Goal: Information Seeking & Learning: Understand process/instructions

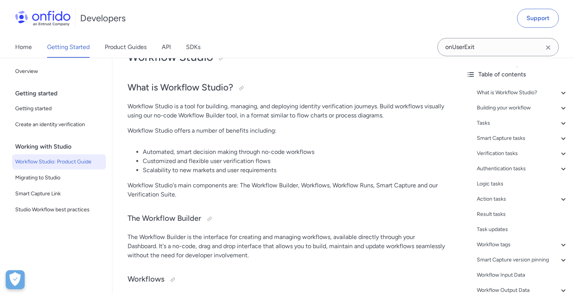
scroll to position [39, 0]
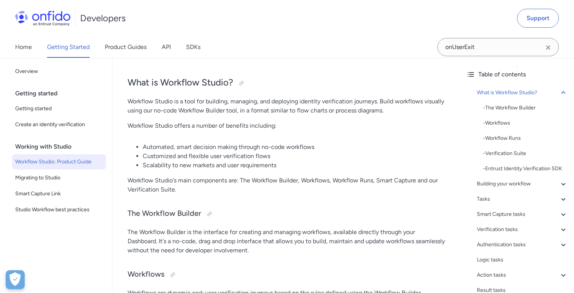
scroll to position [29, 0]
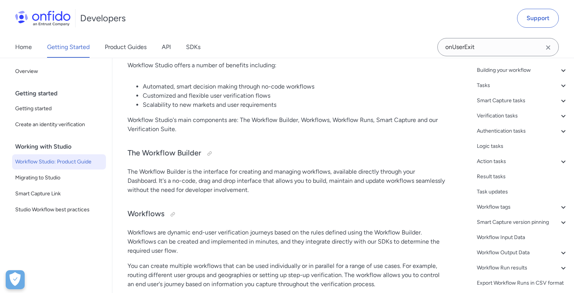
scroll to position [112, 0]
click at [495, 207] on div "Workflow tags" at bounding box center [522, 208] width 91 height 9
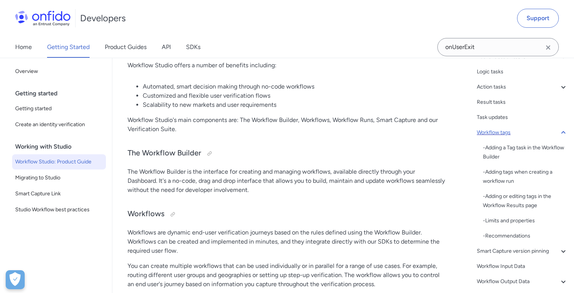
scroll to position [12704, 0]
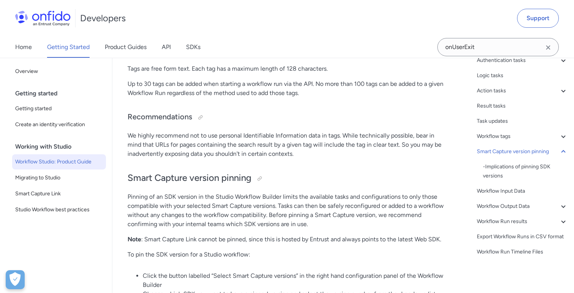
scroll to position [172, 0]
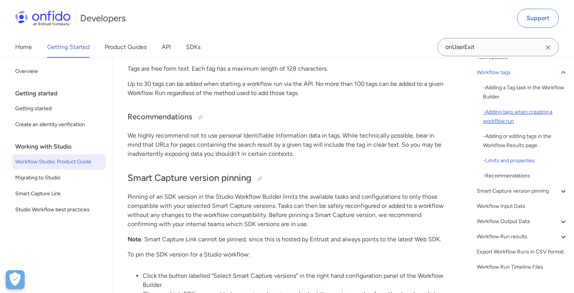
click at [499, 117] on div "- Adding tags when creating a workflow run" at bounding box center [525, 116] width 85 height 18
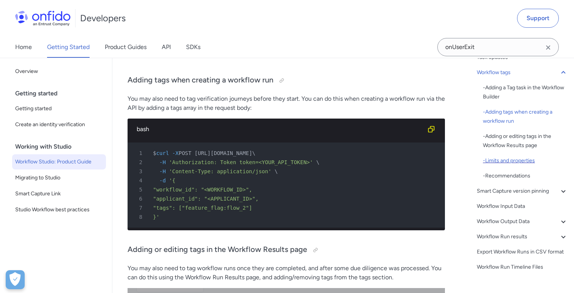
click at [499, 158] on div "- Limits and properties" at bounding box center [525, 160] width 85 height 9
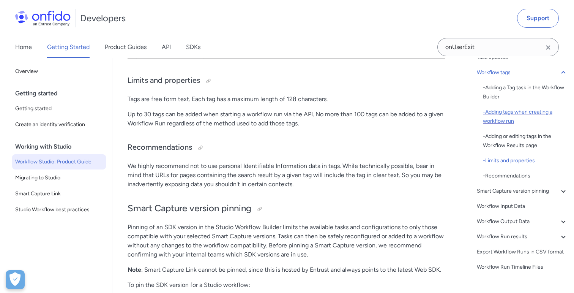
click at [510, 120] on div "- Adding tags when creating a workflow run" at bounding box center [525, 116] width 85 height 18
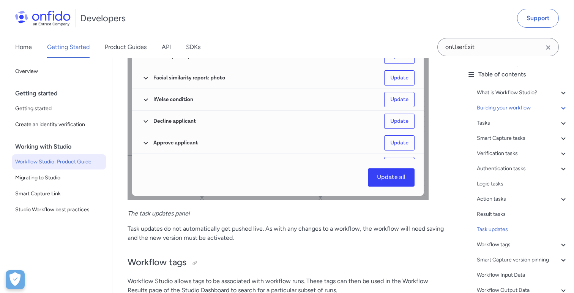
click at [495, 108] on div "Building your workflow" at bounding box center [522, 107] width 91 height 9
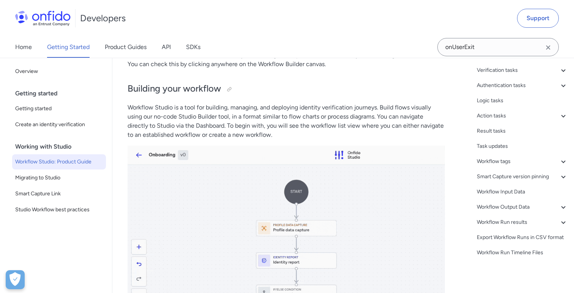
scroll to position [114, 0]
click at [511, 209] on div "Workflow Output Data" at bounding box center [522, 206] width 91 height 9
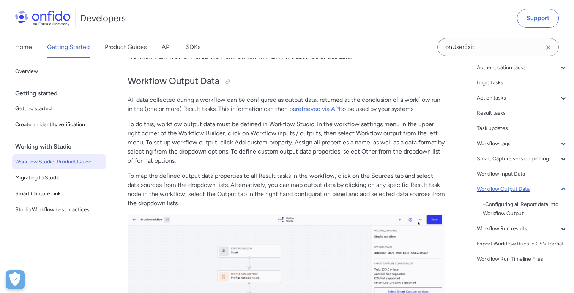
scroll to position [103, 0]
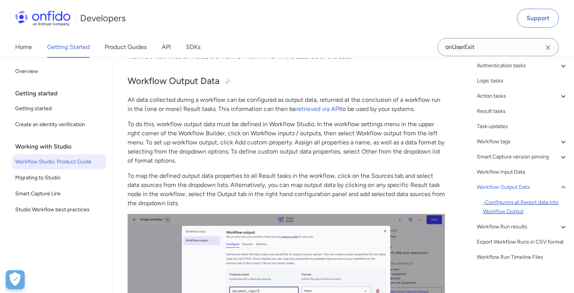
click at [511, 205] on div "- Configuring all Report data into Workflow Output" at bounding box center [525, 207] width 85 height 18
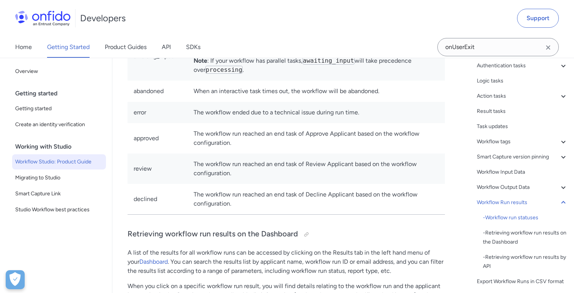
scroll to position [15599, 0]
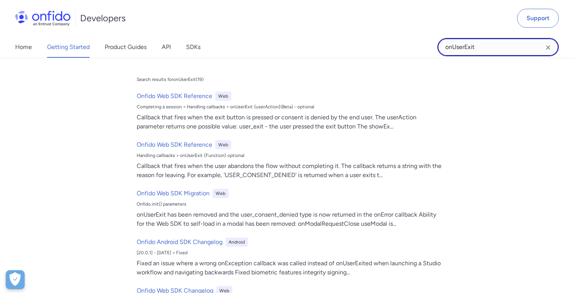
click at [496, 48] on input "onUserExit" at bounding box center [497, 47] width 121 height 18
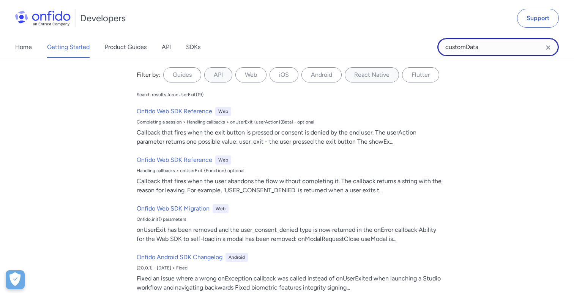
type input "customData"
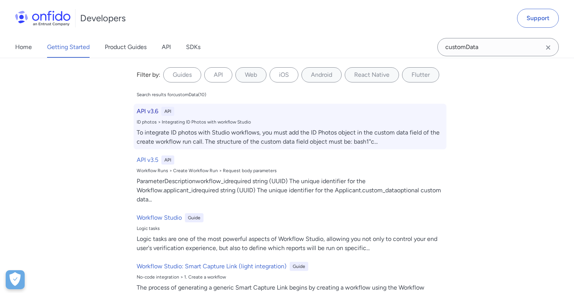
click at [148, 112] on h6 "API v3.6" at bounding box center [148, 111] width 22 height 9
select select "http"
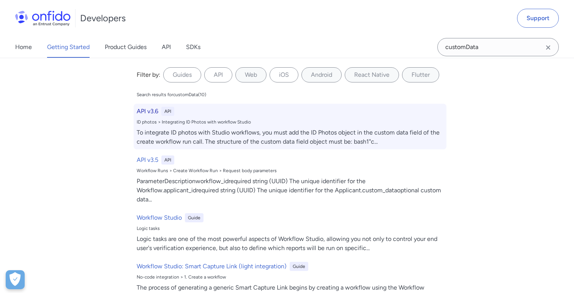
select select "http"
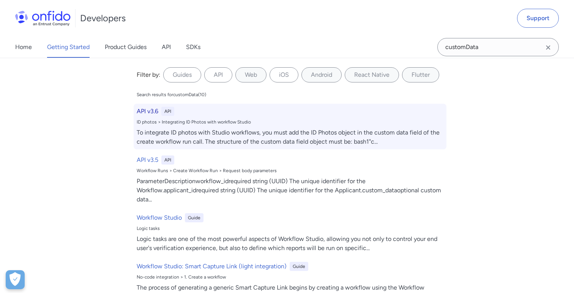
select select "http"
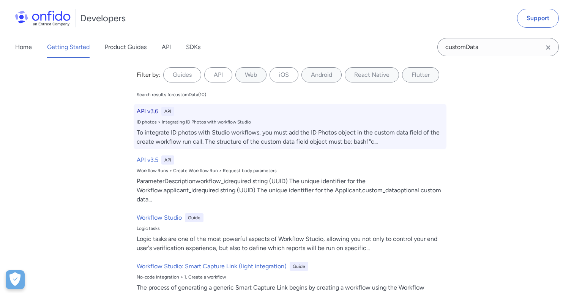
select select "http"
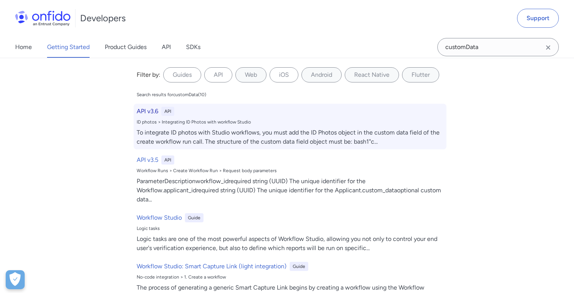
select select "http"
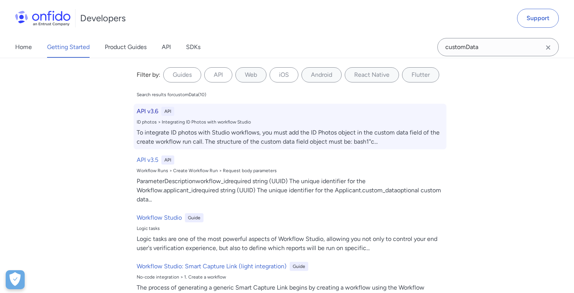
select select "http"
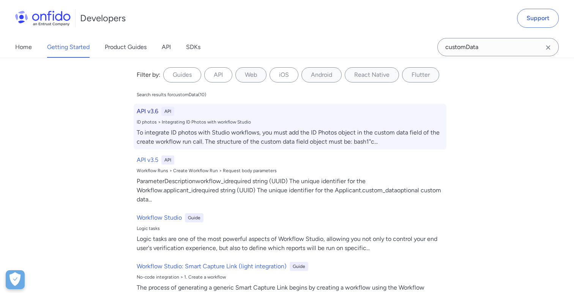
select select "http"
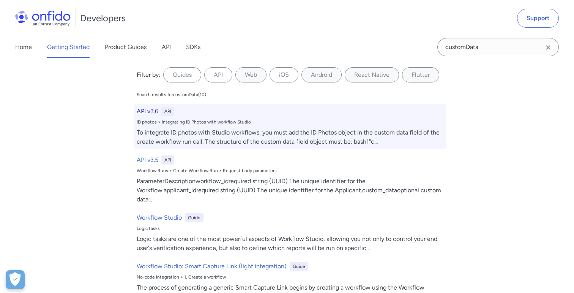
select select "http"
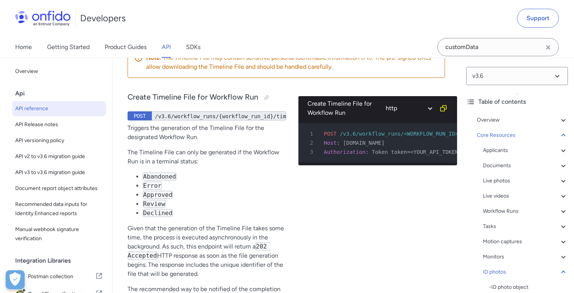
scroll to position [21329, 0]
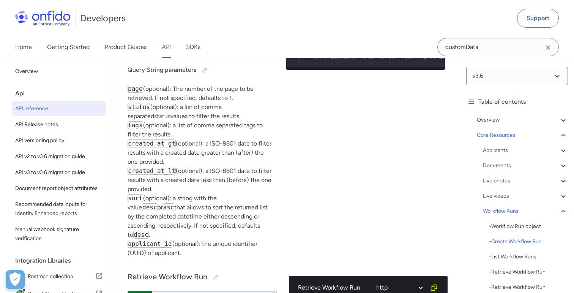
scroll to position [29546, 0]
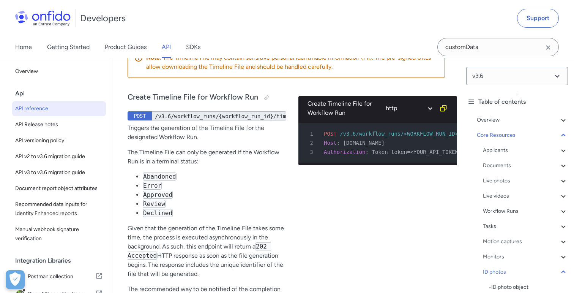
scroll to position [21644, 0]
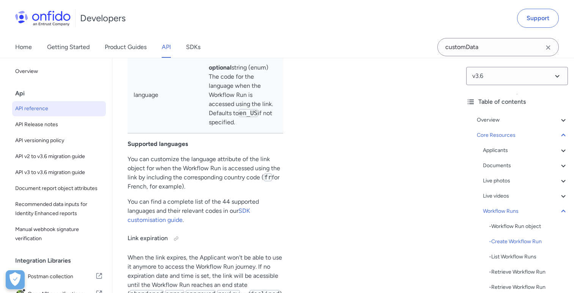
scroll to position [29575, 0]
